Goal: Task Accomplishment & Management: Complete application form

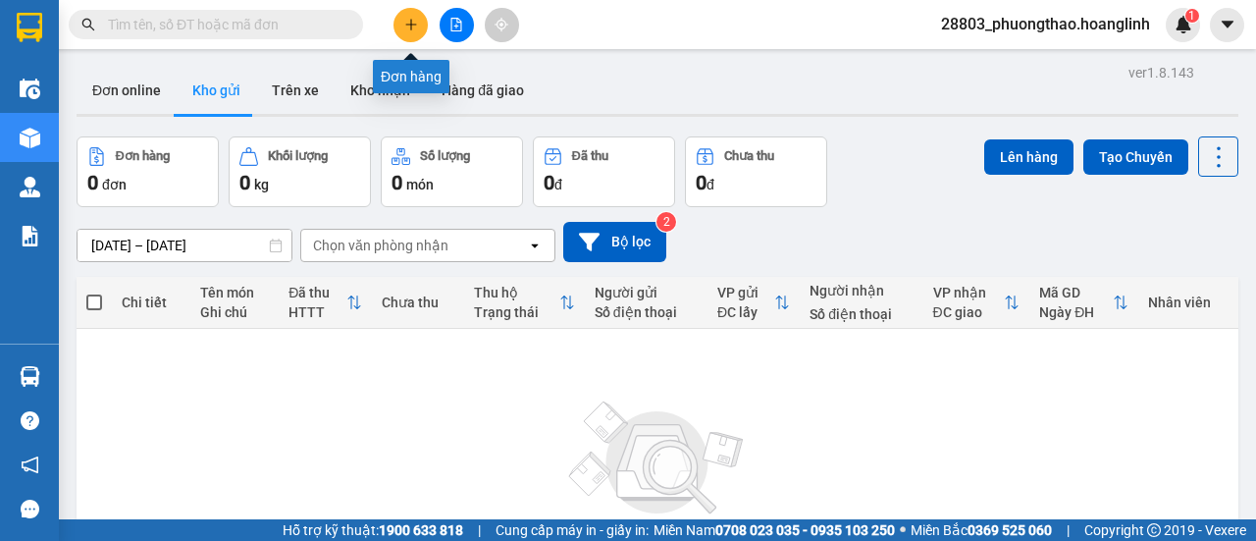
click at [414, 25] on icon "plus" at bounding box center [411, 25] width 14 height 14
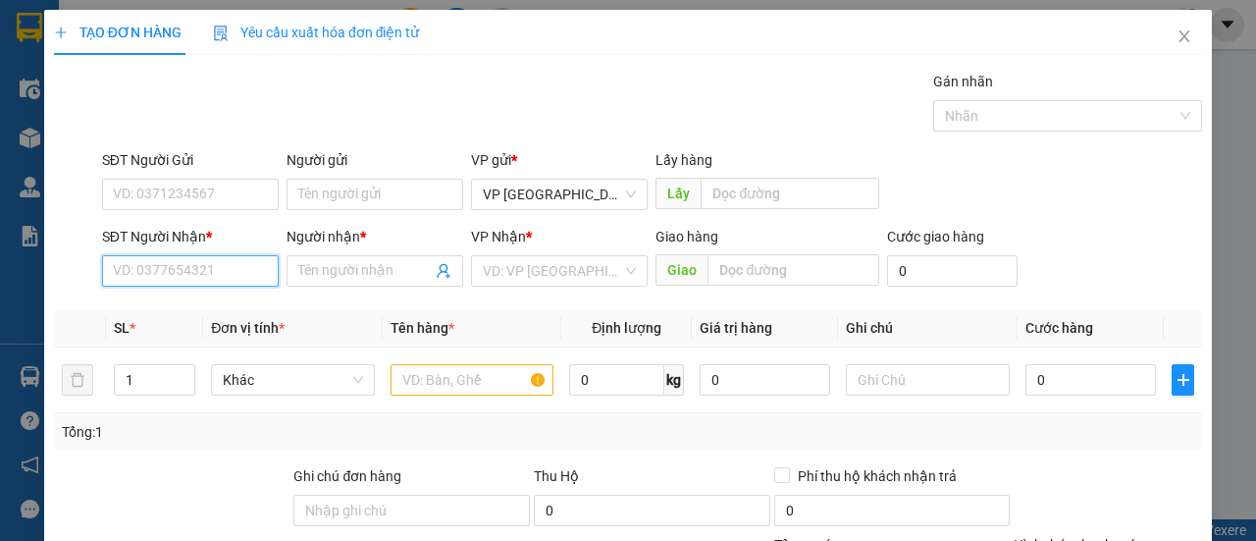
click at [197, 272] on input "SĐT Người Nhận *" at bounding box center [190, 270] width 177 height 31
click at [240, 306] on div "0914699544 - A VĂN" at bounding box center [188, 309] width 151 height 22
type input "0914699544"
type input "A VĂN"
type input "120.000"
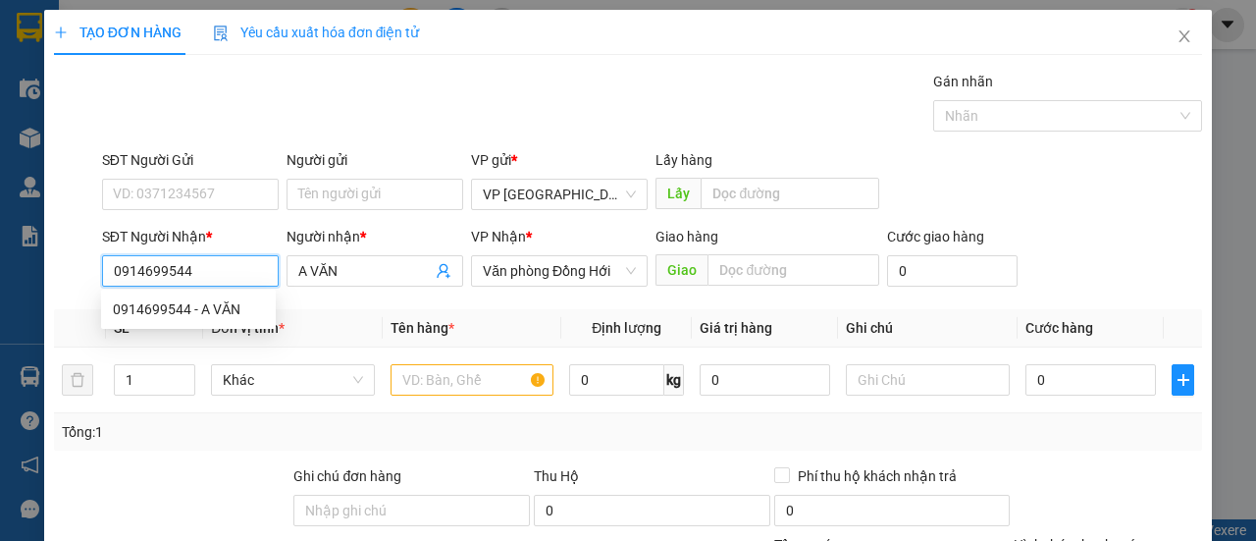
type input "120.000"
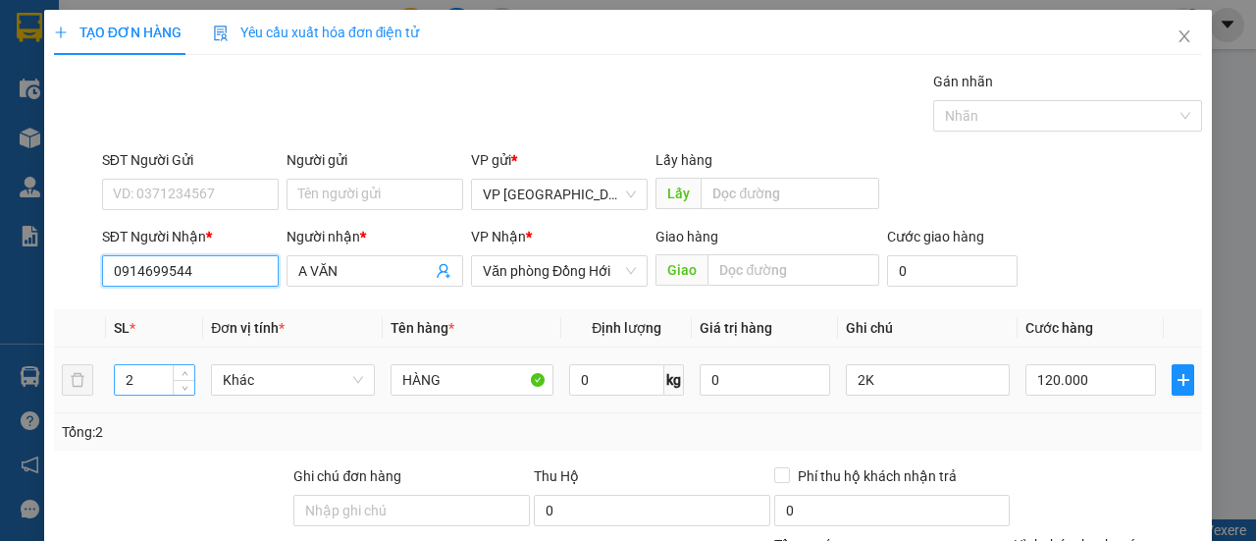
type input "0914699544"
click at [160, 379] on input "2" at bounding box center [155, 379] width 80 height 29
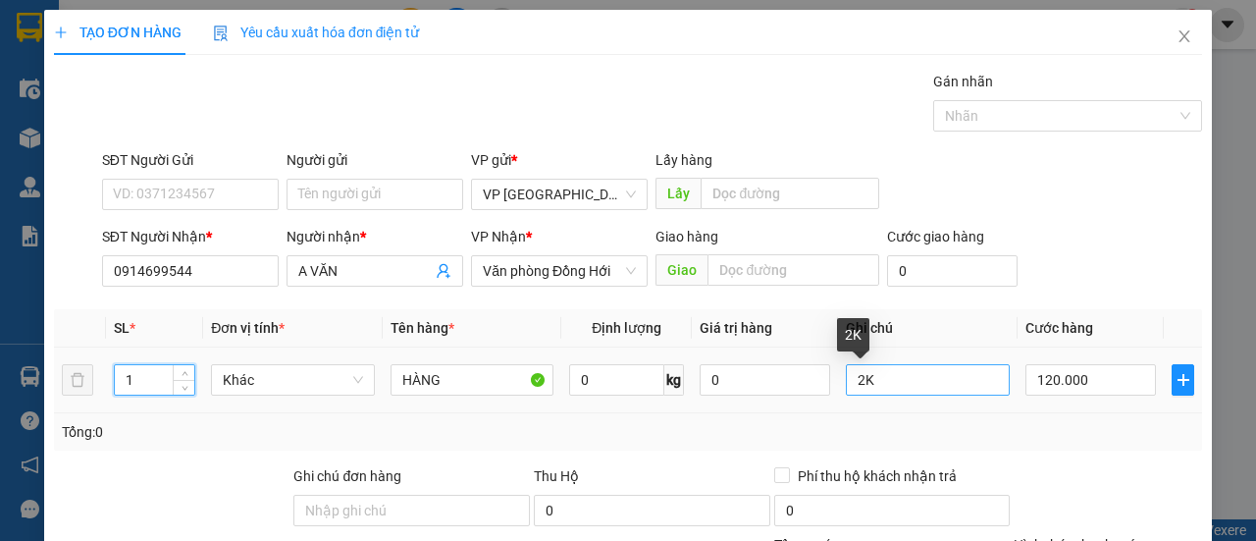
type input "1"
click at [906, 385] on input "2K" at bounding box center [928, 379] width 164 height 31
type input "2"
type input "1k"
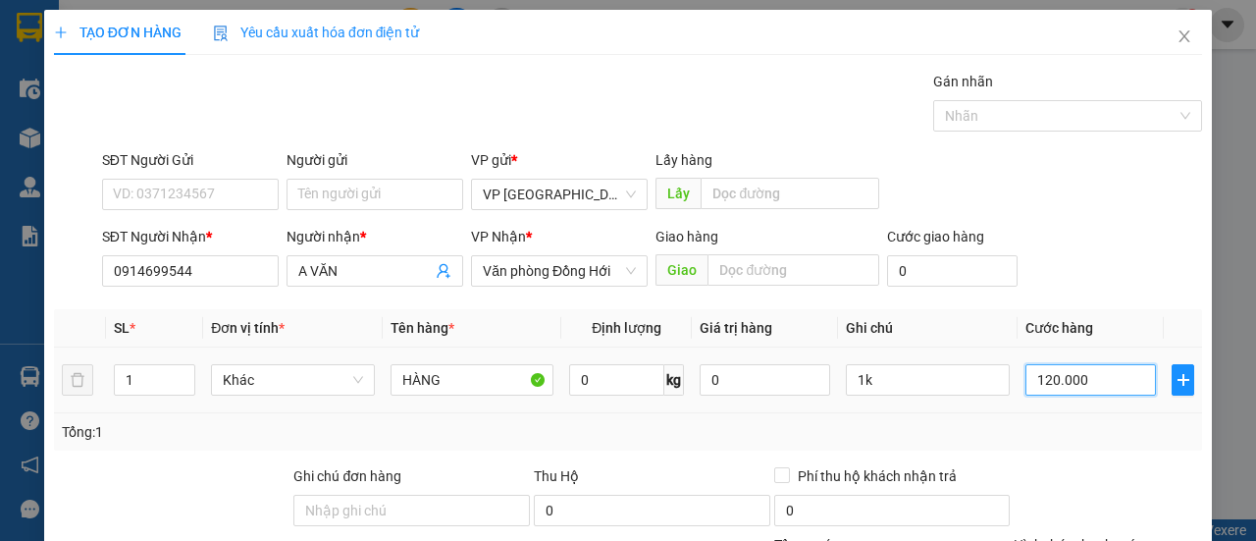
click at [1128, 376] on input "120.000" at bounding box center [1090, 379] width 131 height 31
type input "0"
type input "70"
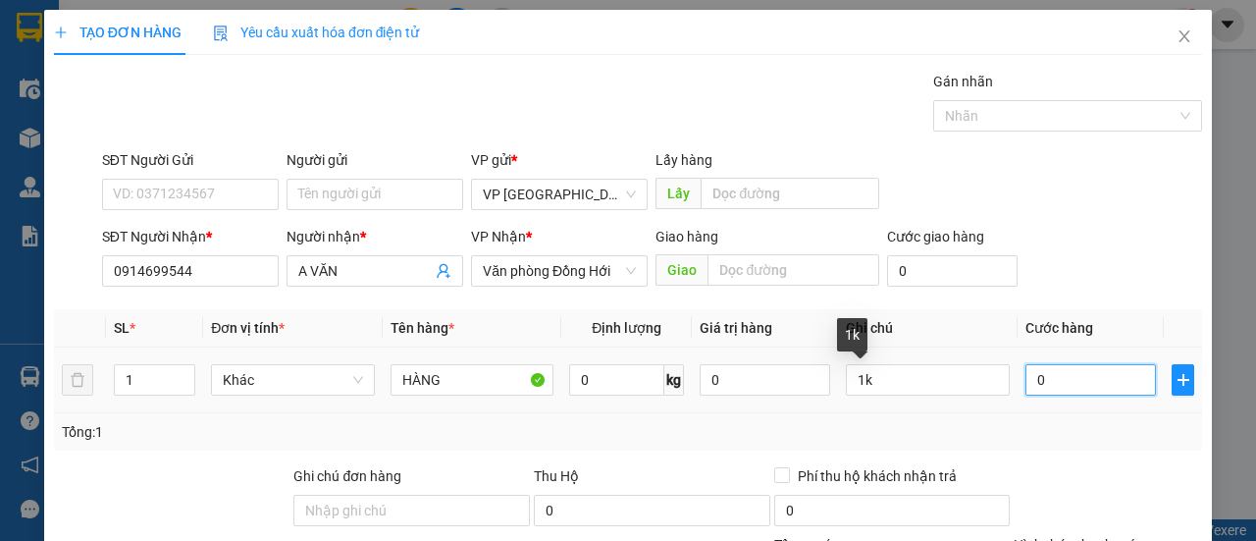
type input "70"
type input "70.000"
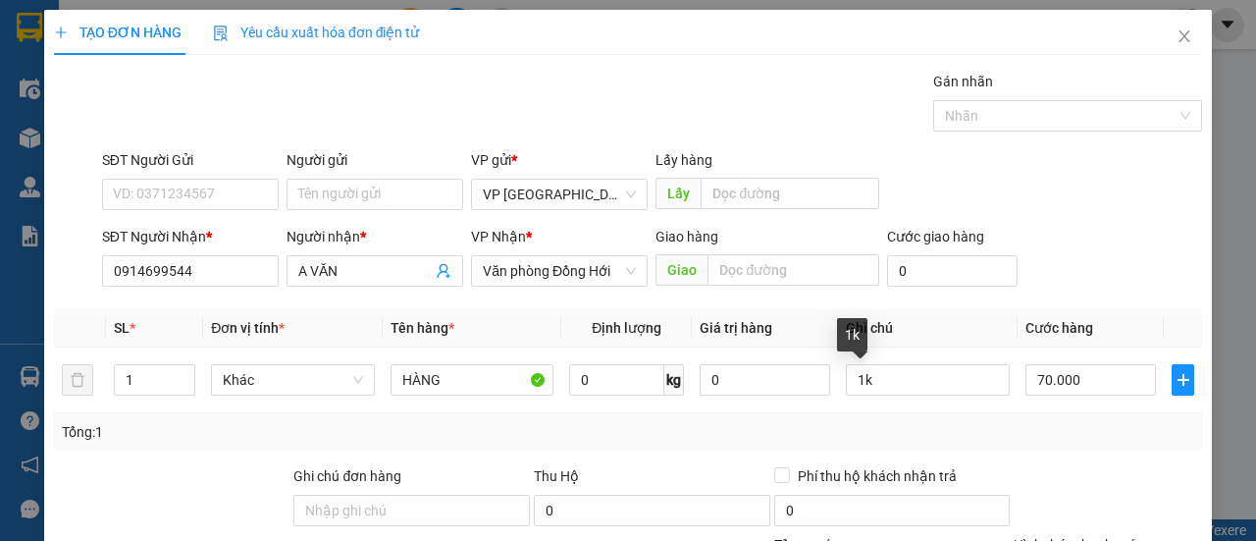
click at [1111, 421] on div "Tổng: 1" at bounding box center [628, 432] width 1132 height 22
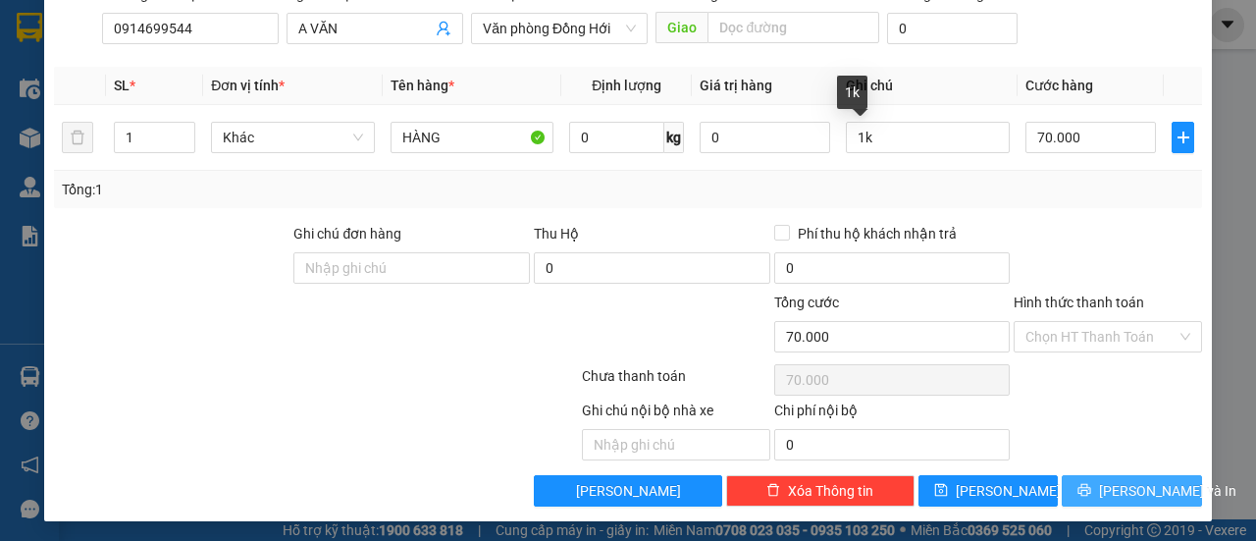
click at [1107, 480] on span "Lưu và In" at bounding box center [1167, 491] width 137 height 22
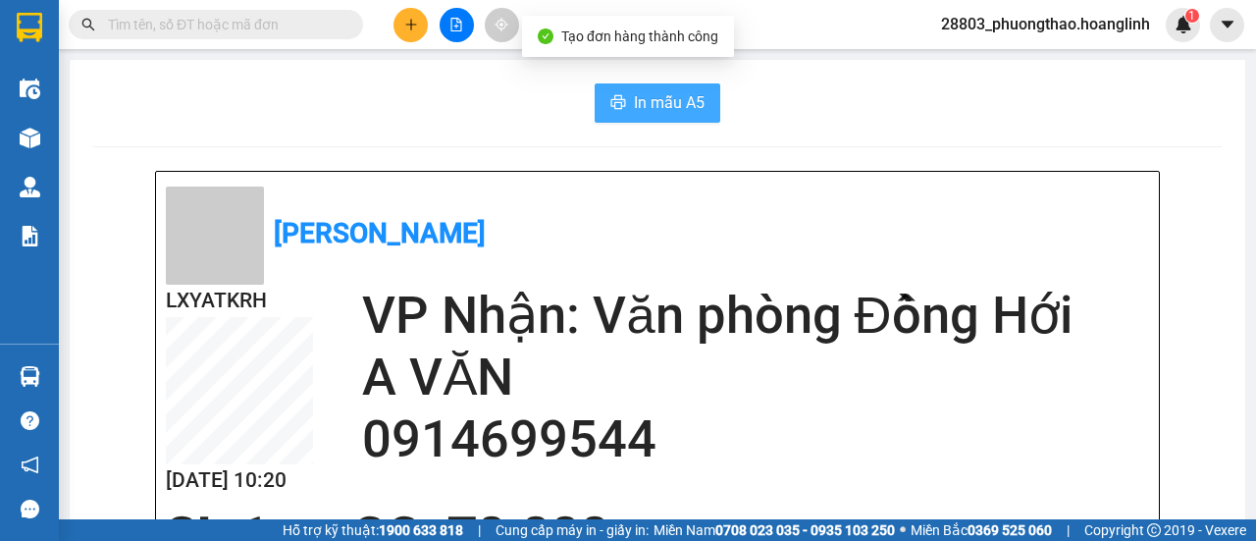
click at [665, 102] on span "In mẫu A5" at bounding box center [669, 102] width 71 height 25
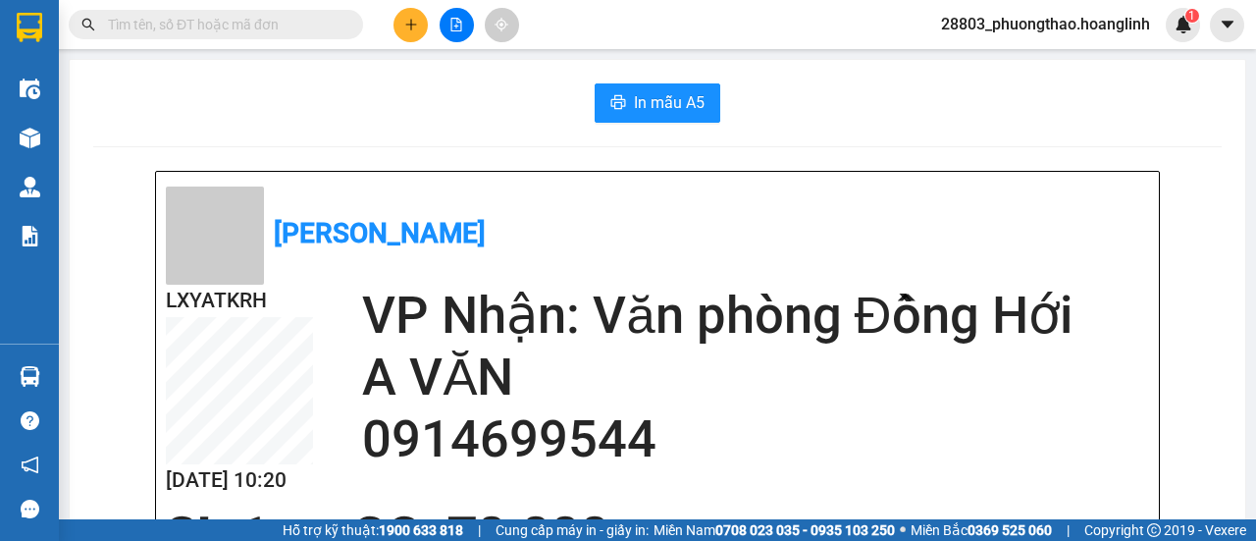
click at [241, 12] on span at bounding box center [216, 24] width 294 height 29
click at [249, 26] on input "text" at bounding box center [224, 25] width 232 height 22
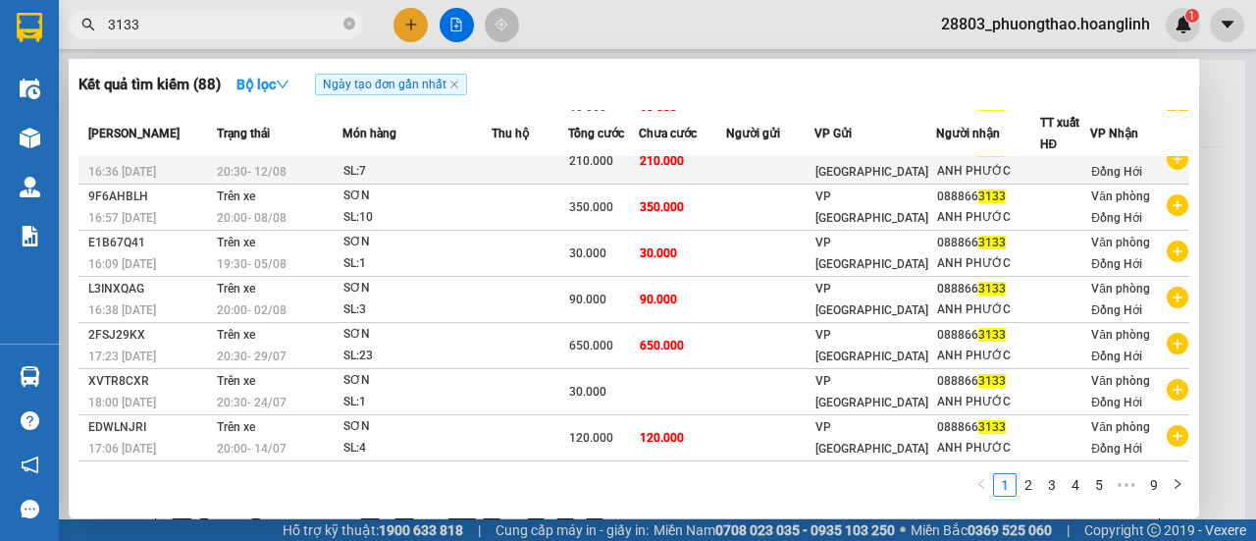
scroll to position [61, 0]
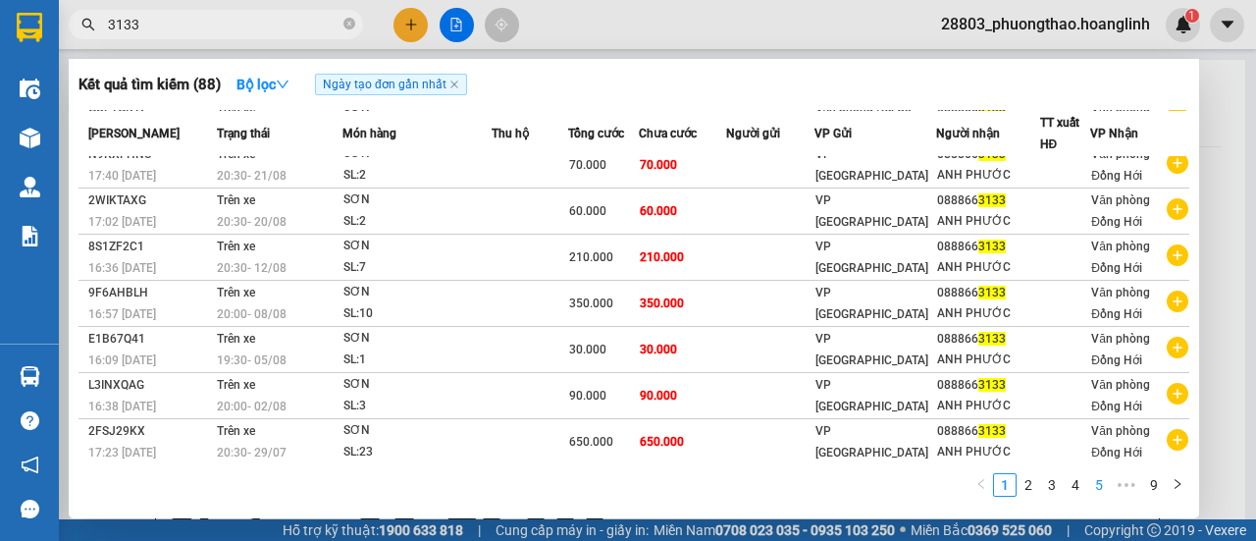
type input "3133"
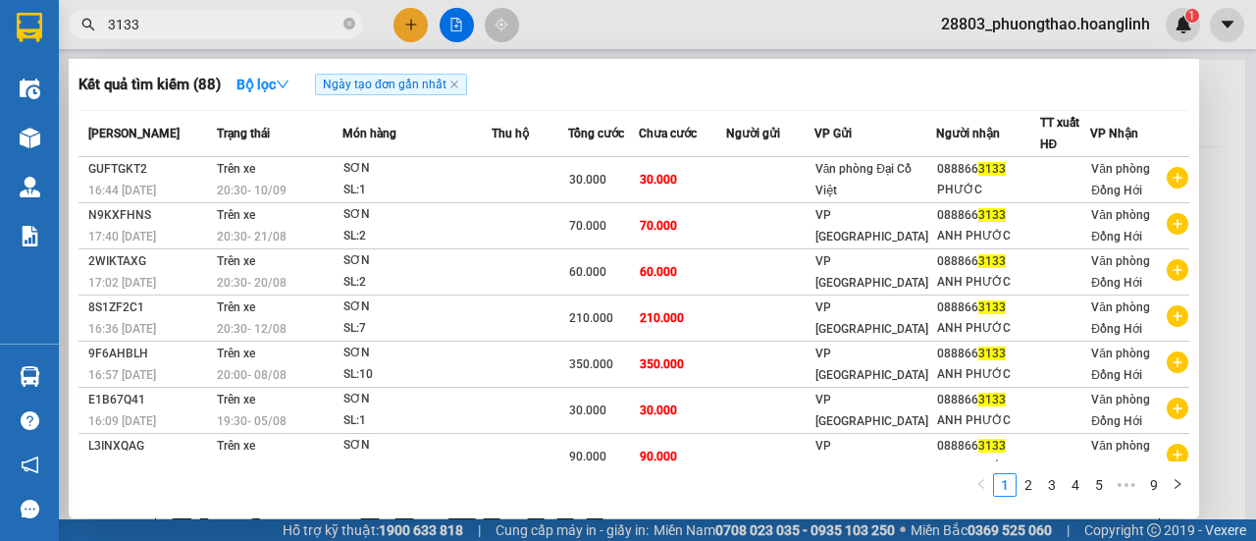
click at [1105, 495] on link "5" at bounding box center [1099, 485] width 22 height 22
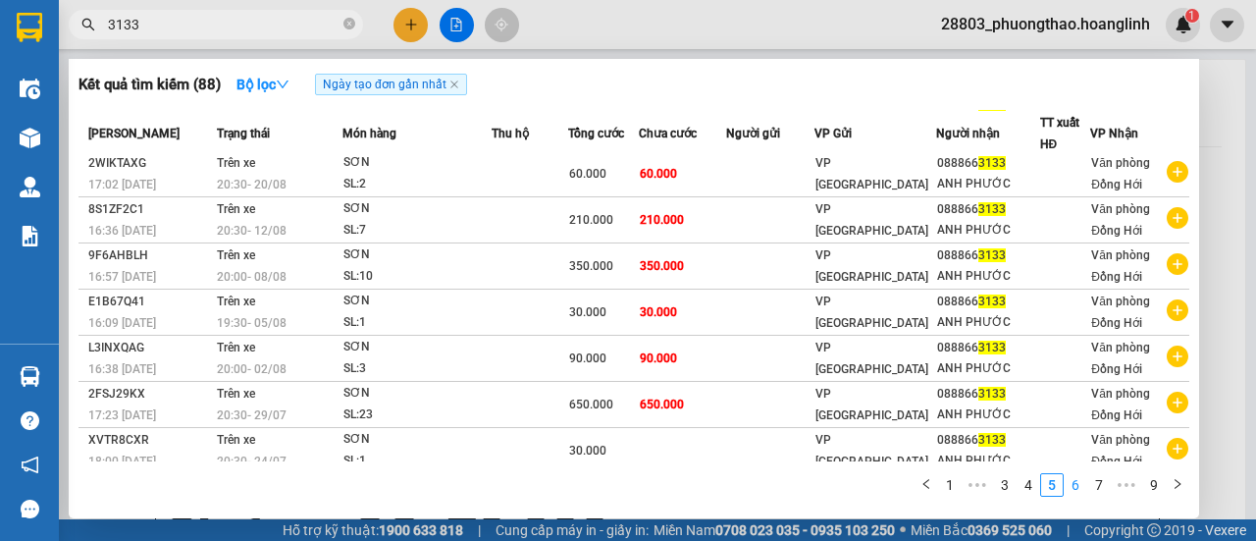
click at [1081, 484] on link "6" at bounding box center [1076, 485] width 22 height 22
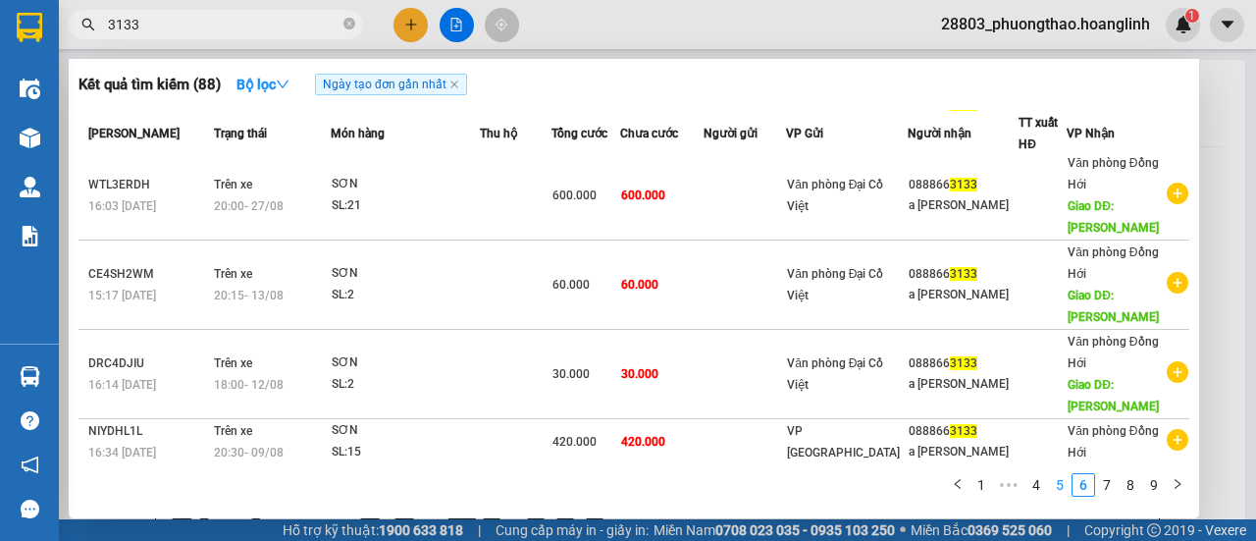
click at [1052, 480] on link "5" at bounding box center [1060, 485] width 22 height 22
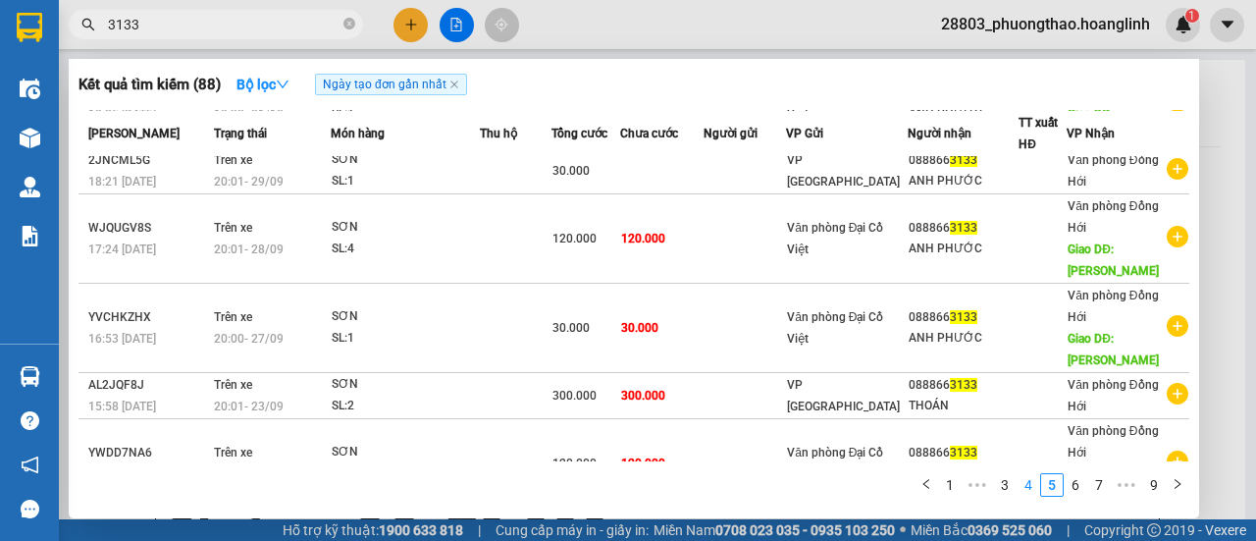
click at [1025, 480] on link "4" at bounding box center [1029, 485] width 22 height 22
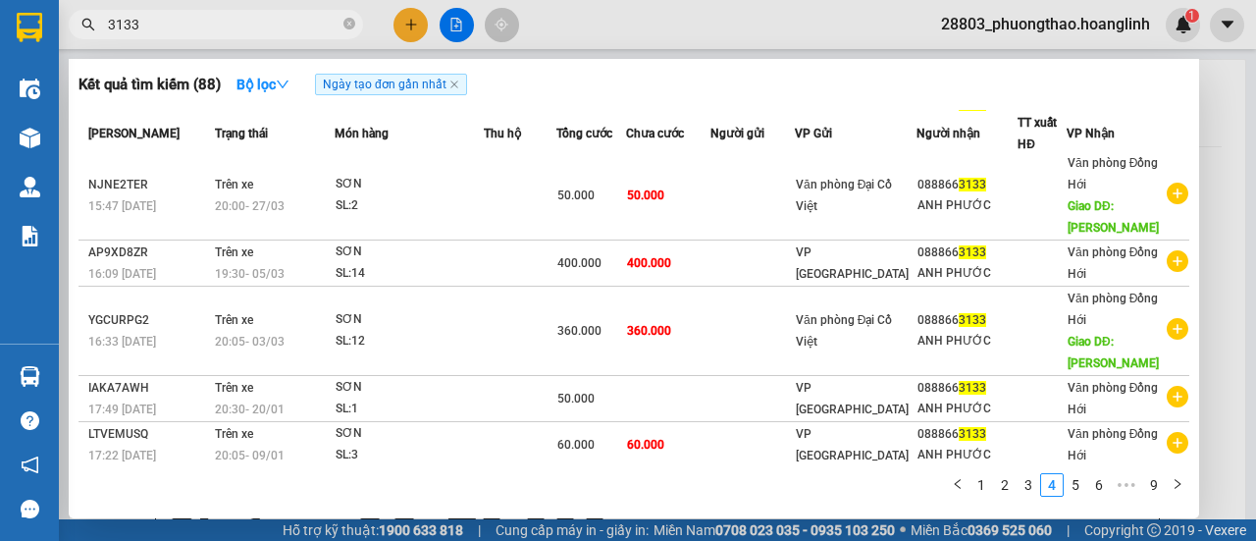
scroll to position [149, 0]
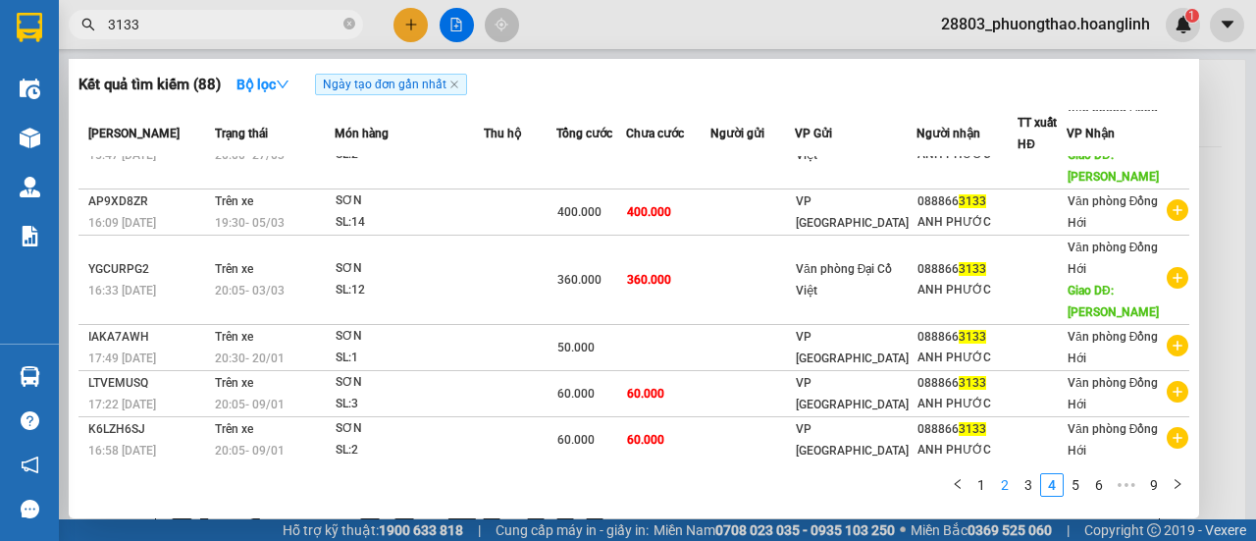
click at [1004, 495] on link "2" at bounding box center [1005, 485] width 22 height 22
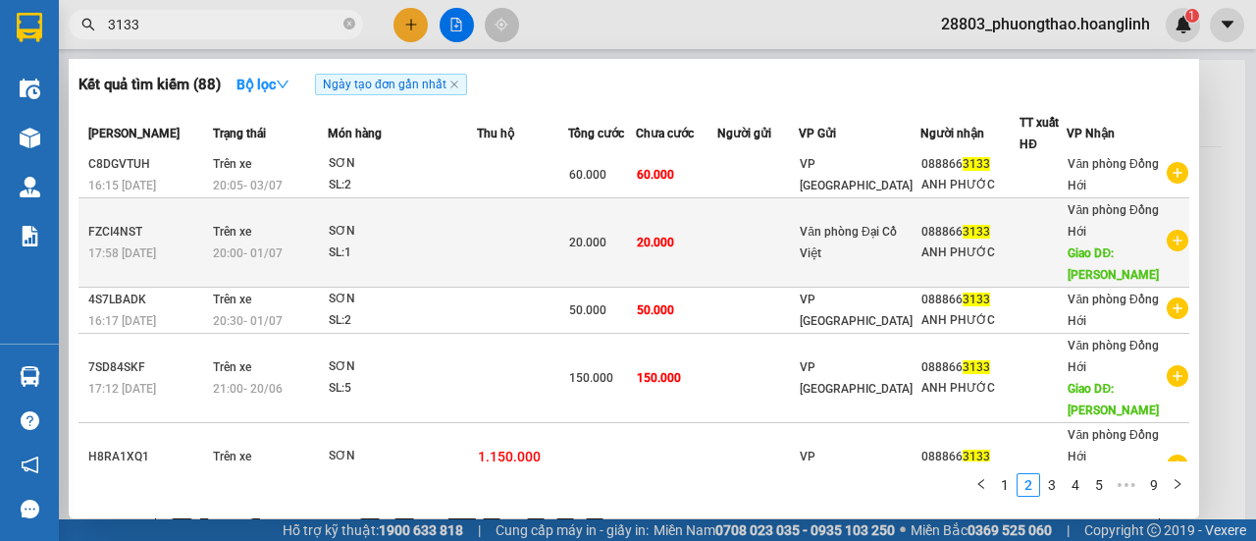
scroll to position [0, 0]
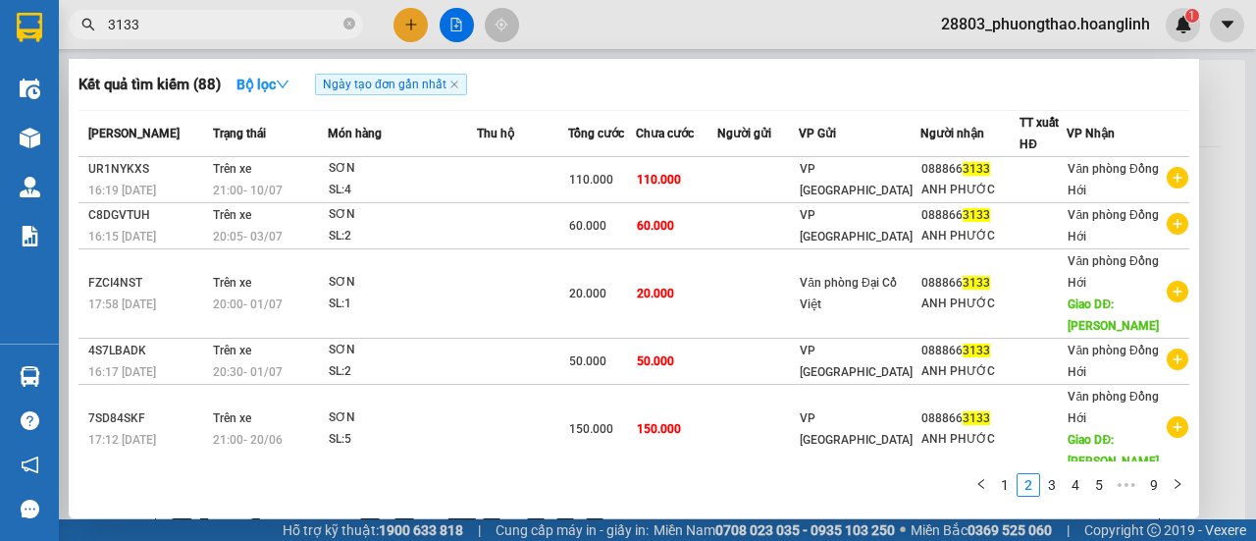
click at [187, 28] on input "3133" at bounding box center [224, 25] width 232 height 22
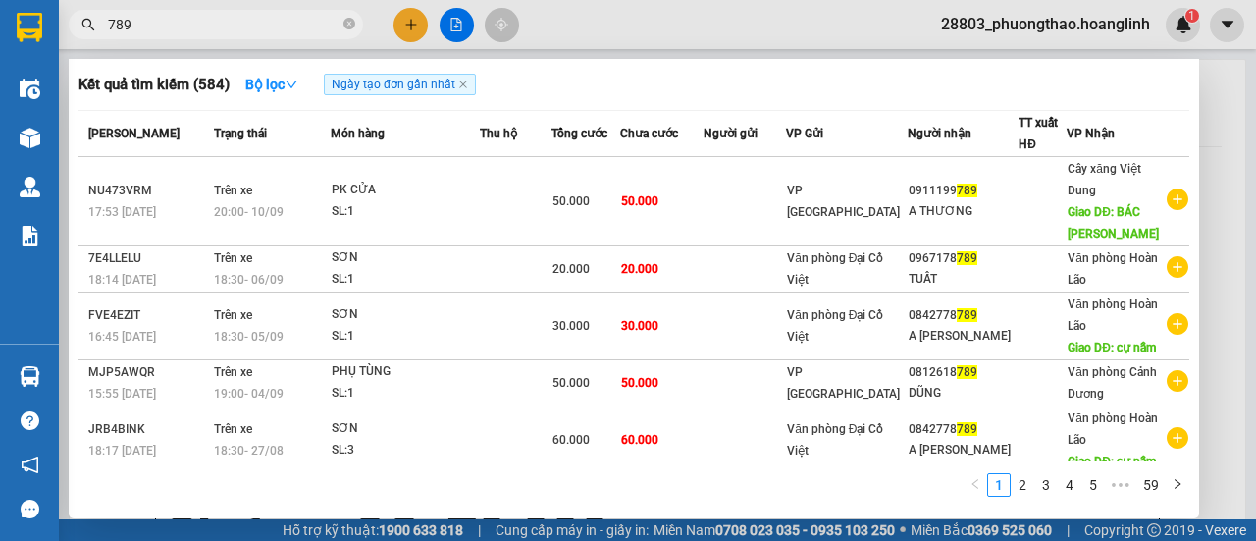
type input "789"
